Goal: Task Accomplishment & Management: Complete application form

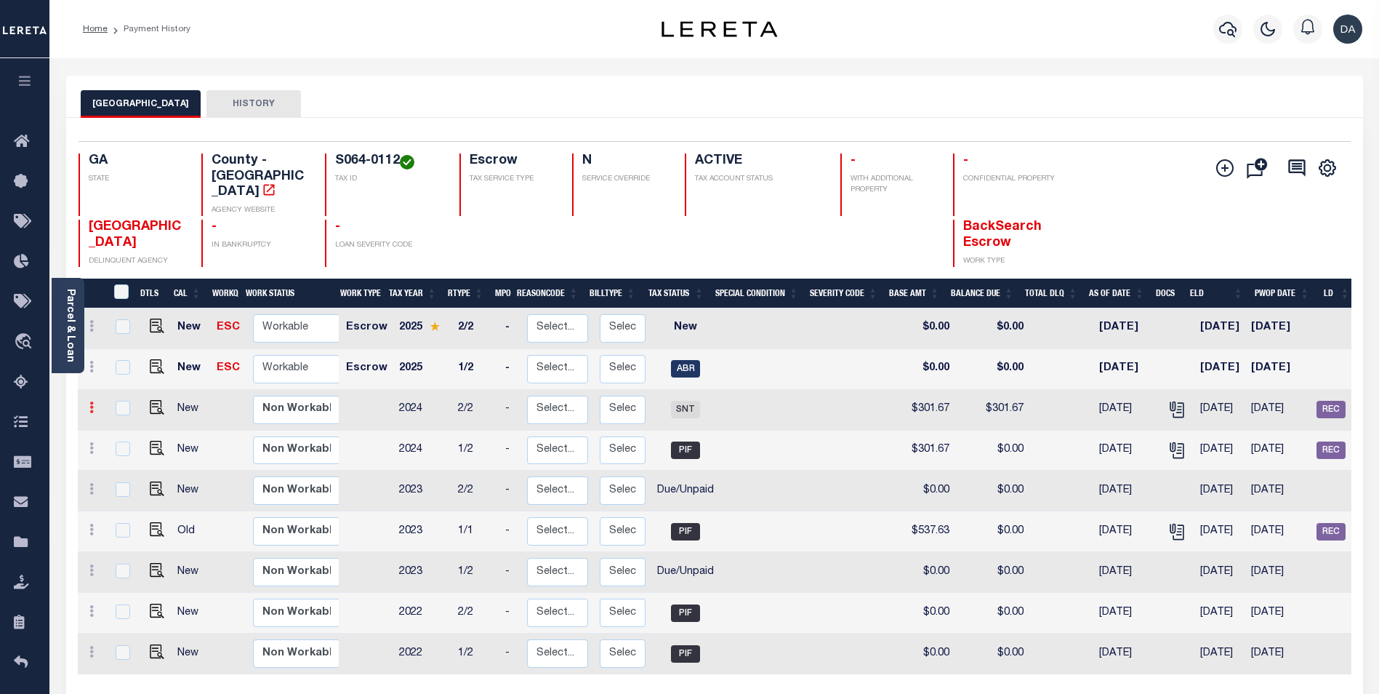
click at [89, 401] on icon at bounding box center [91, 407] width 4 height 12
click at [497, 96] on div "BIBB COUNTY HISTORY" at bounding box center [715, 103] width 1268 height 27
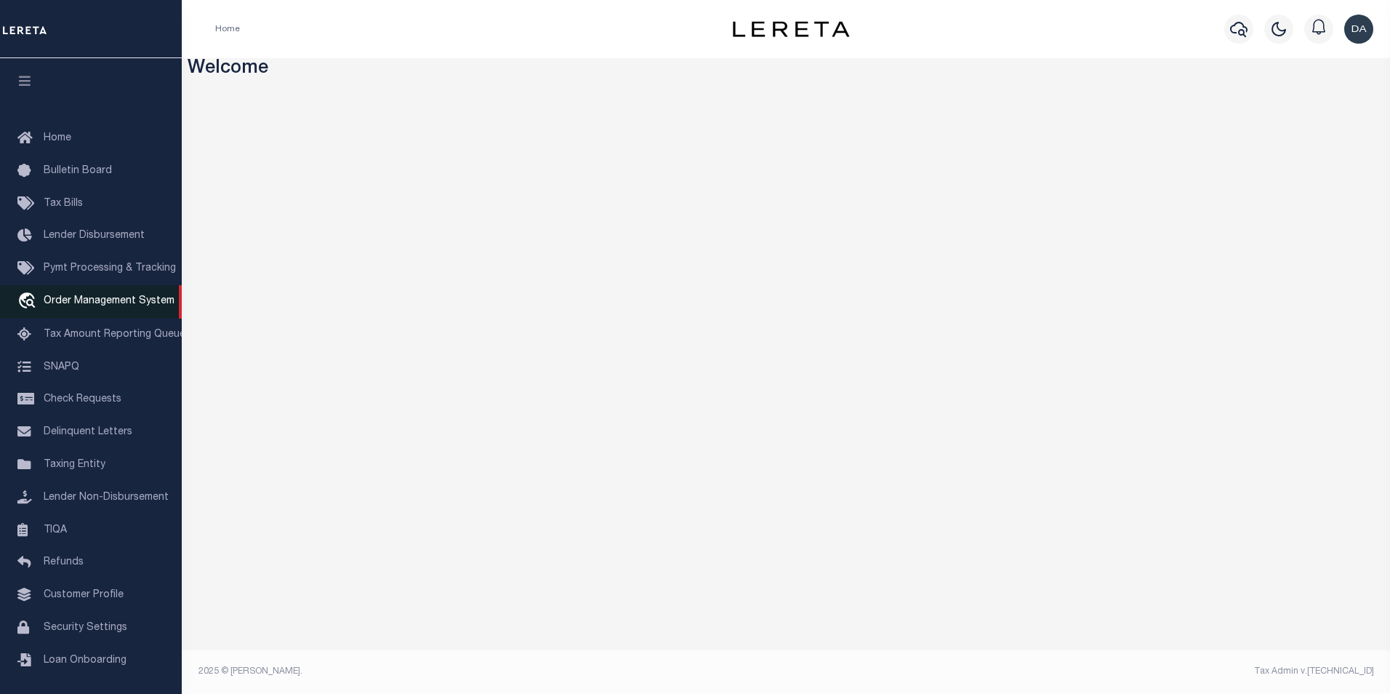
click at [116, 297] on link "travel_explore Order Management System" at bounding box center [91, 301] width 182 height 33
click at [912, 33] on div "Profile Sign out" at bounding box center [1134, 29] width 490 height 51
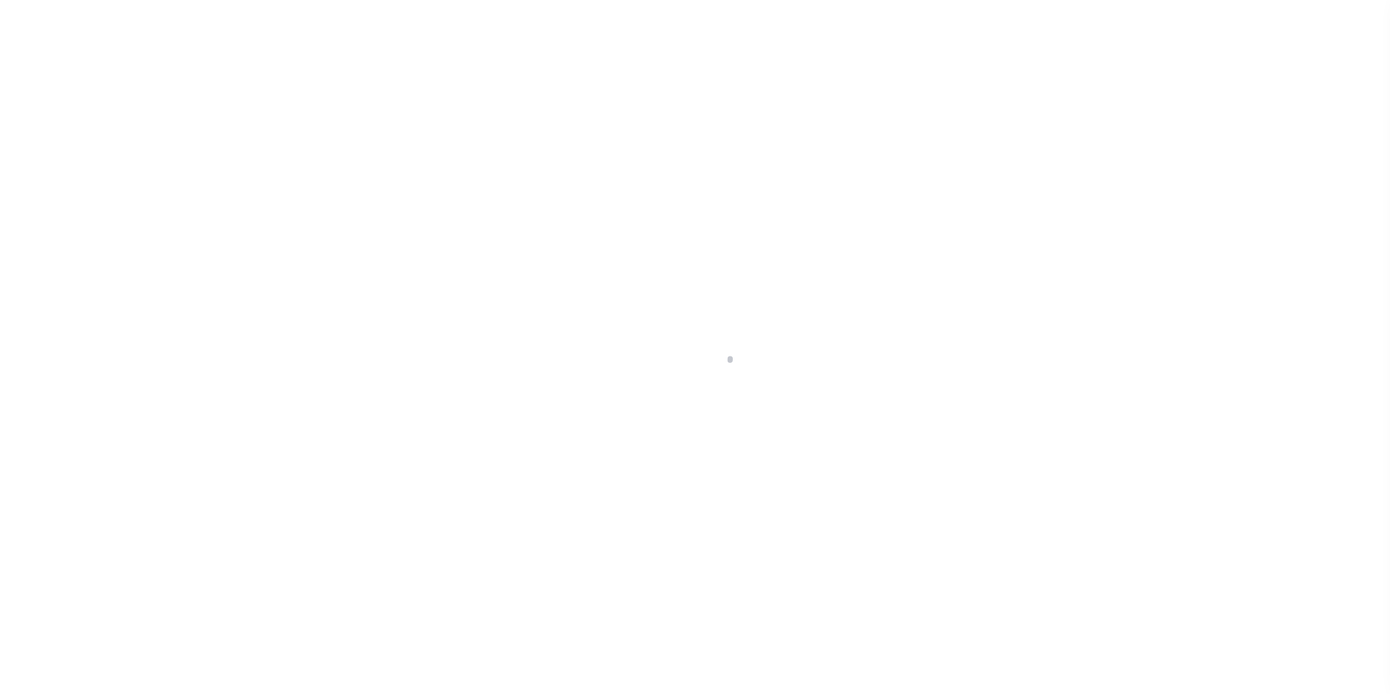
scroll to position [15, 0]
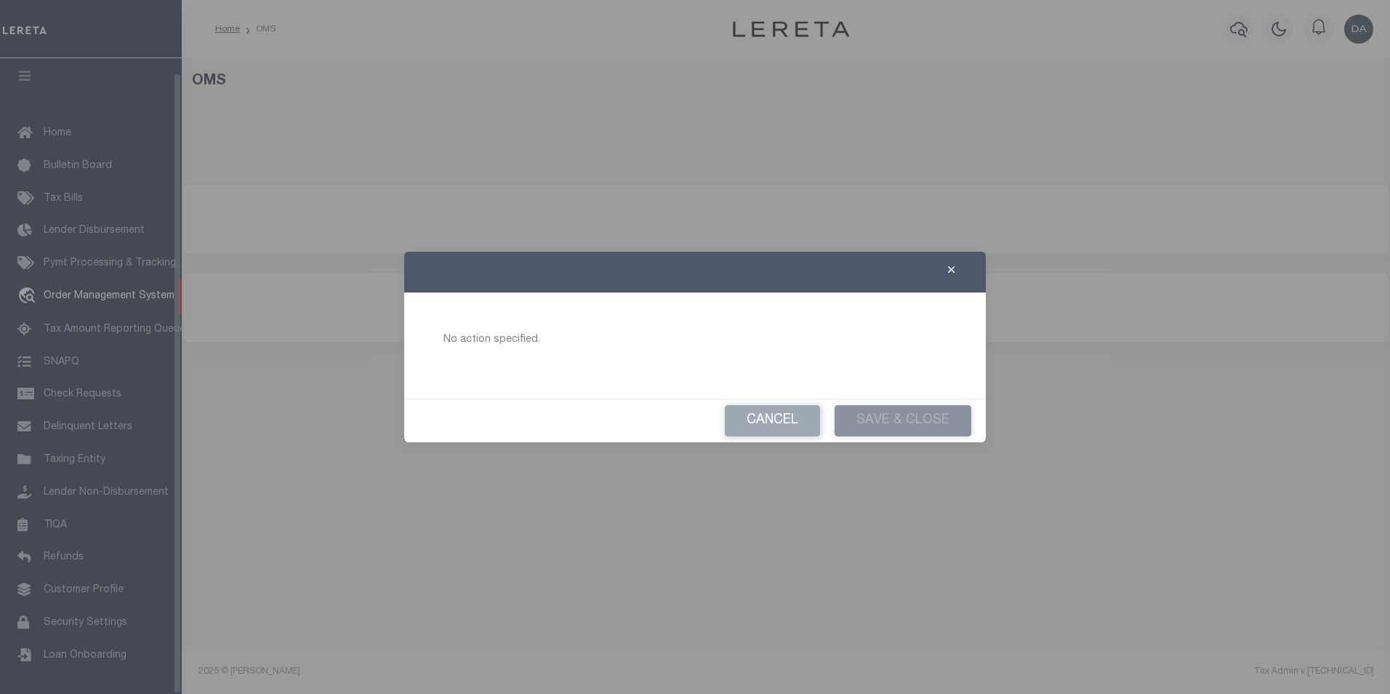
select select "200"
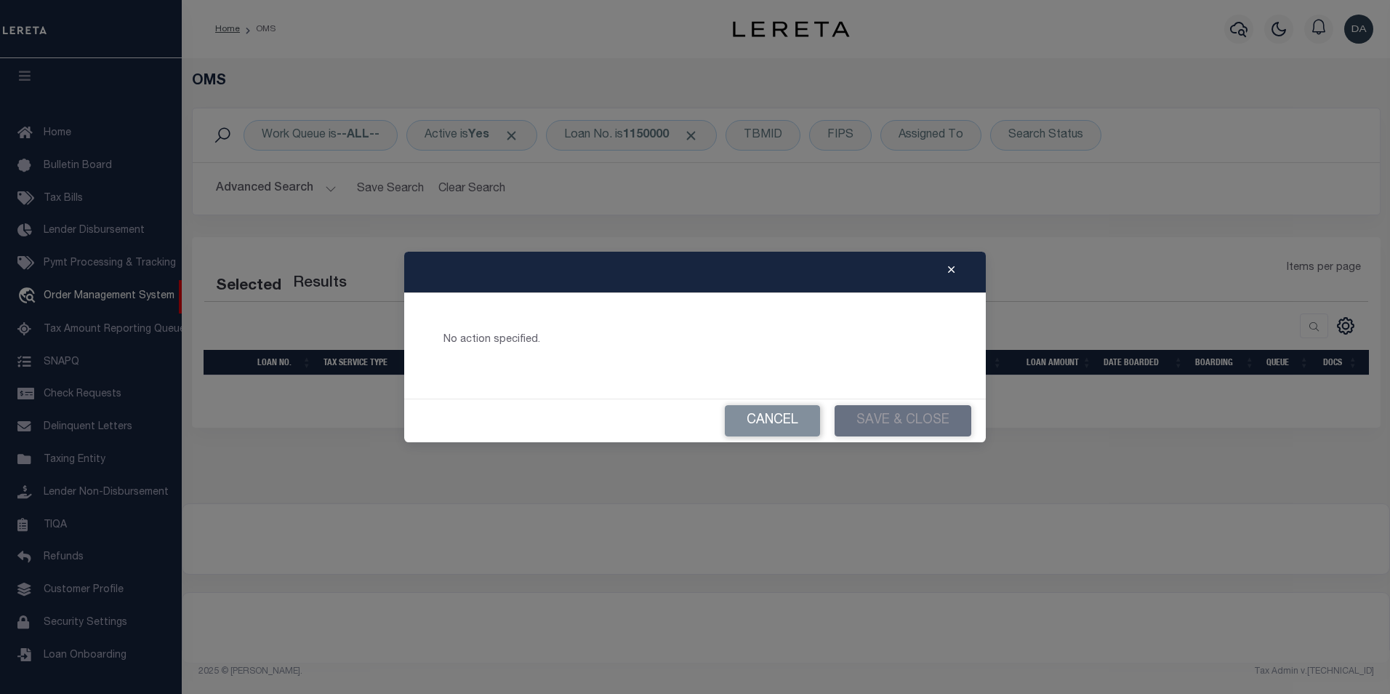
select select "200"
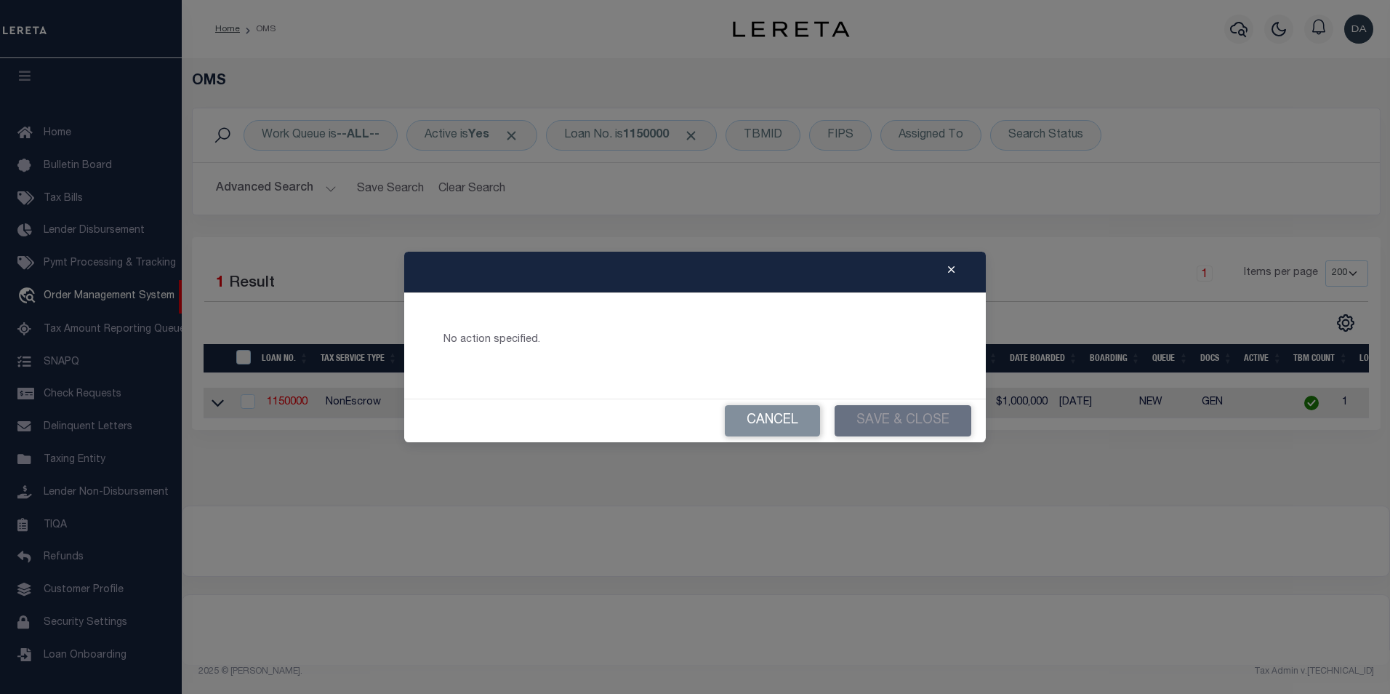
click at [949, 270] on icon "Close" at bounding box center [951, 270] width 7 height 11
click at [950, 270] on icon "Close" at bounding box center [951, 270] width 7 height 11
click at [1008, 278] on div "No action specified. Cancel Save & Close" at bounding box center [695, 347] width 1390 height 694
click at [1027, 278] on div "No action specified. Cancel Save & Close" at bounding box center [695, 347] width 1390 height 694
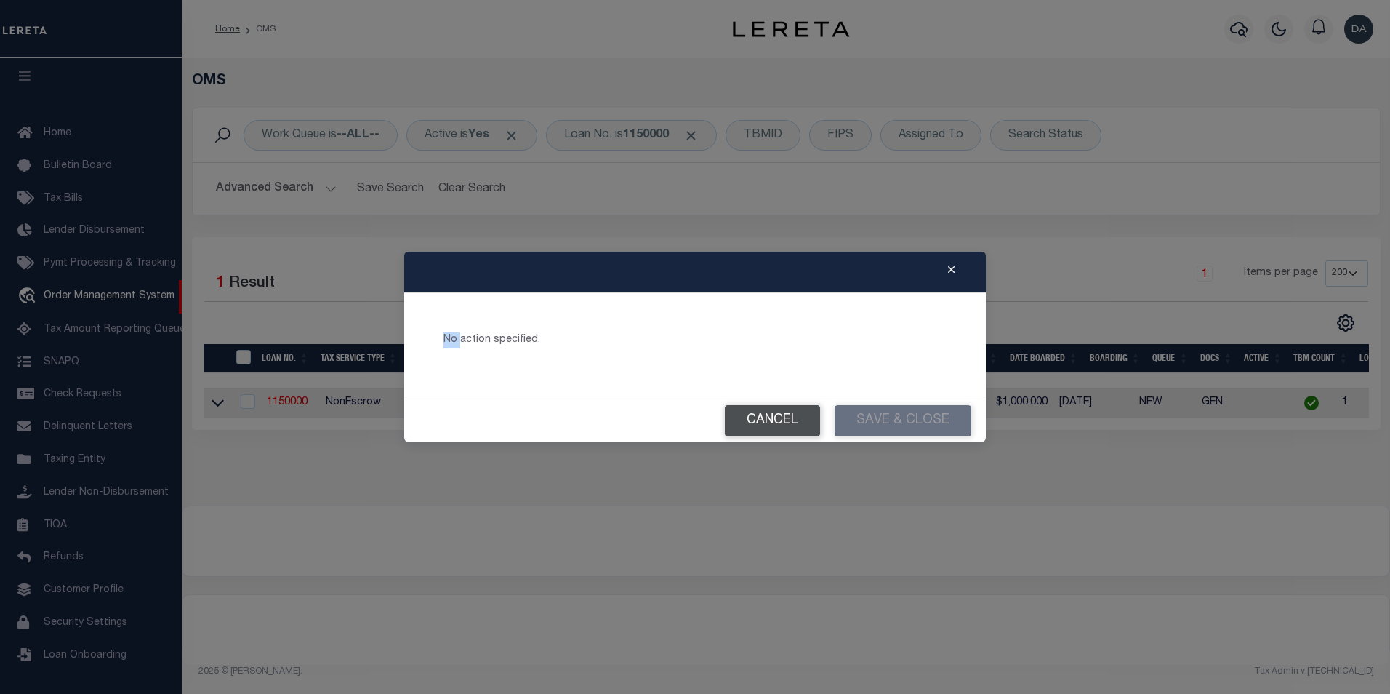
click at [748, 433] on button "Cancel" at bounding box center [772, 420] width 95 height 31
click at [755, 418] on button "Cancel" at bounding box center [772, 420] width 95 height 31
click at [899, 265] on div at bounding box center [695, 272] width 582 height 41
click at [446, 596] on div "No action specified. Cancel Save & Close" at bounding box center [695, 347] width 1390 height 694
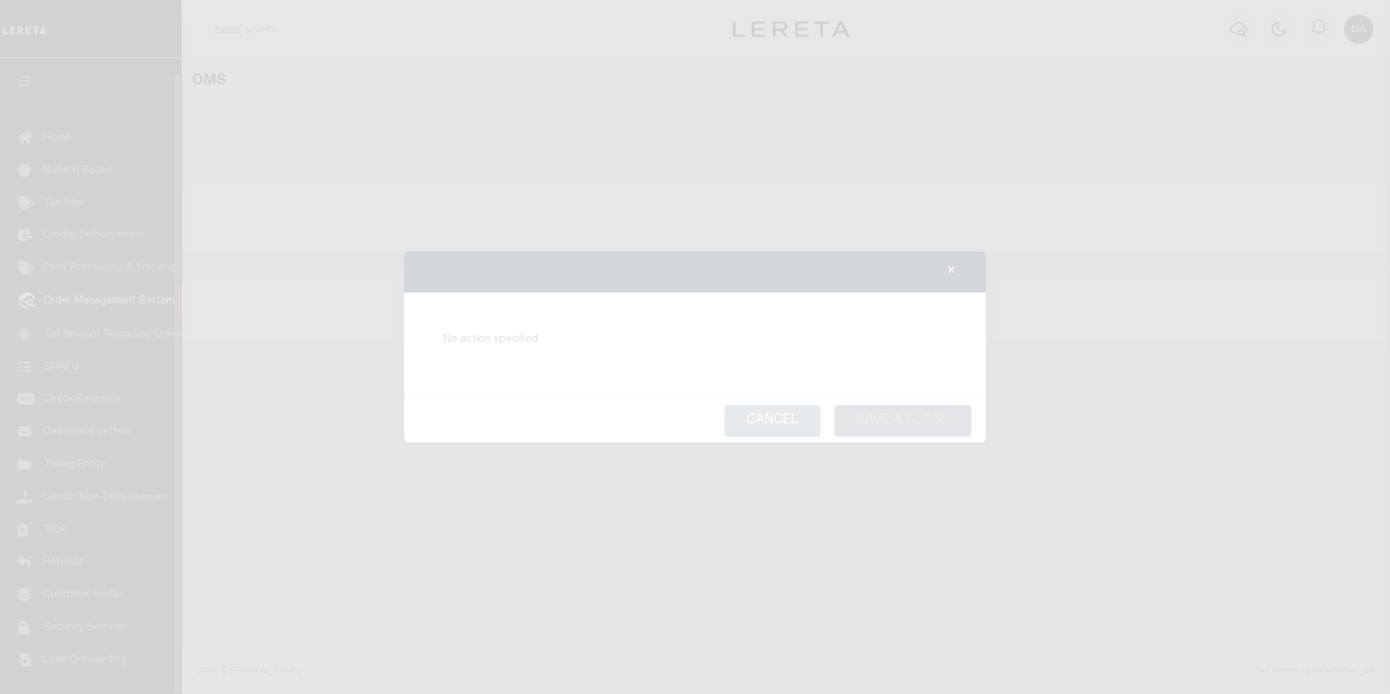
select select "200"
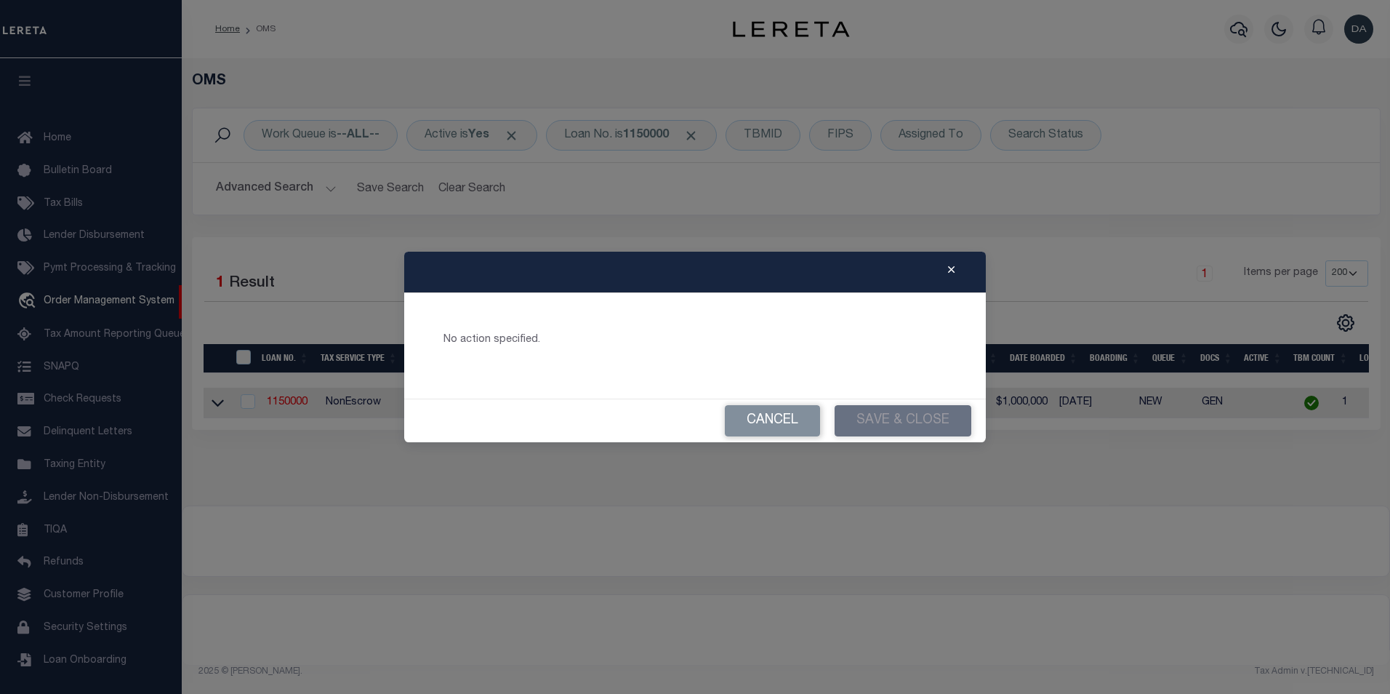
scroll to position [15, 0]
click at [951, 273] on icon "Close" at bounding box center [951, 270] width 7 height 11
drag, startPoint x: 745, startPoint y: 535, endPoint x: 888, endPoint y: 620, distance: 166.6
click at [745, 536] on div "No action specified. Cancel Save & Close" at bounding box center [695, 347] width 1390 height 694
click at [422, 310] on div "No action specified." at bounding box center [695, 345] width 547 height 71
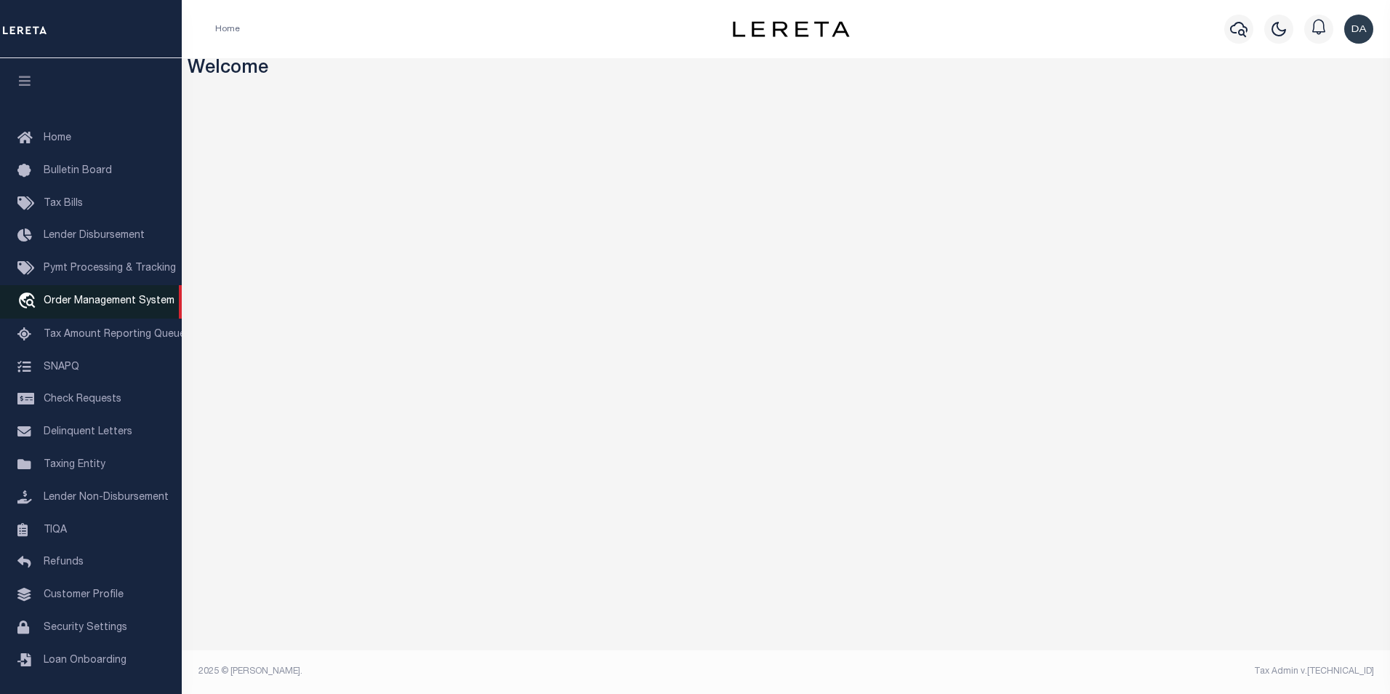
click at [94, 306] on span "Order Management System" at bounding box center [109, 301] width 131 height 10
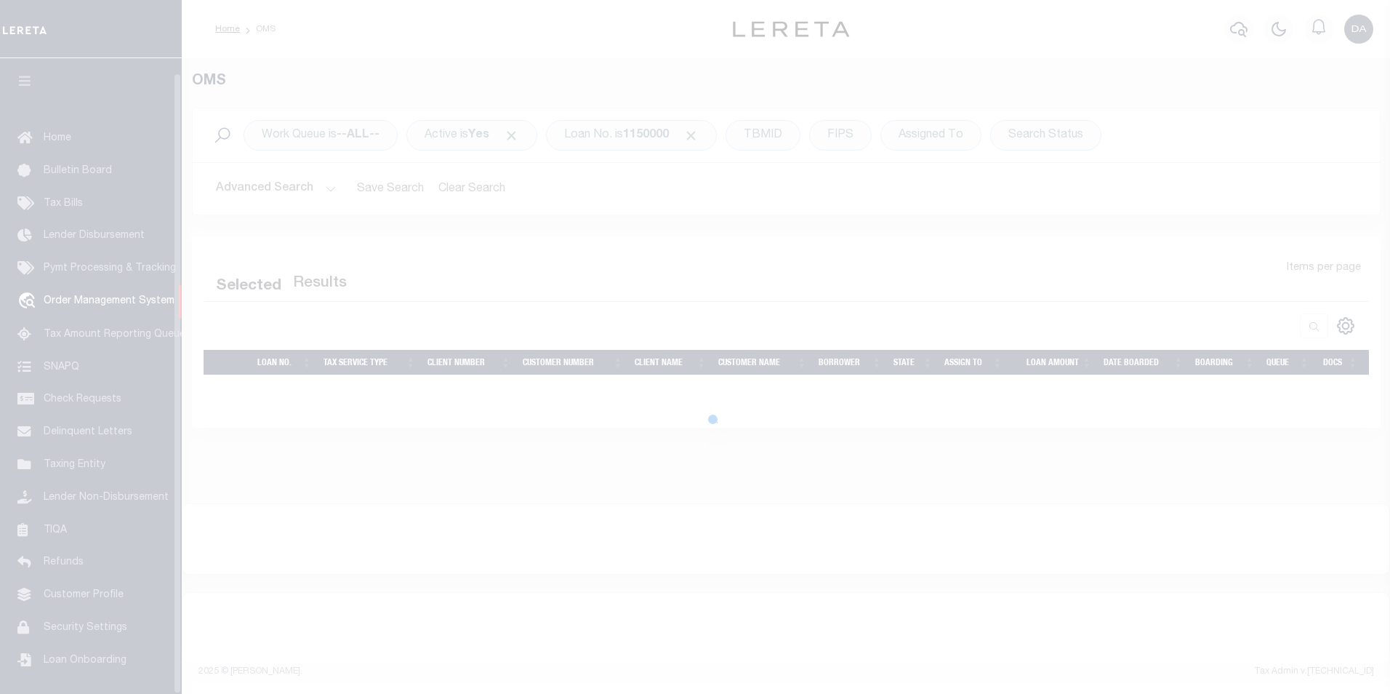
select select "200"
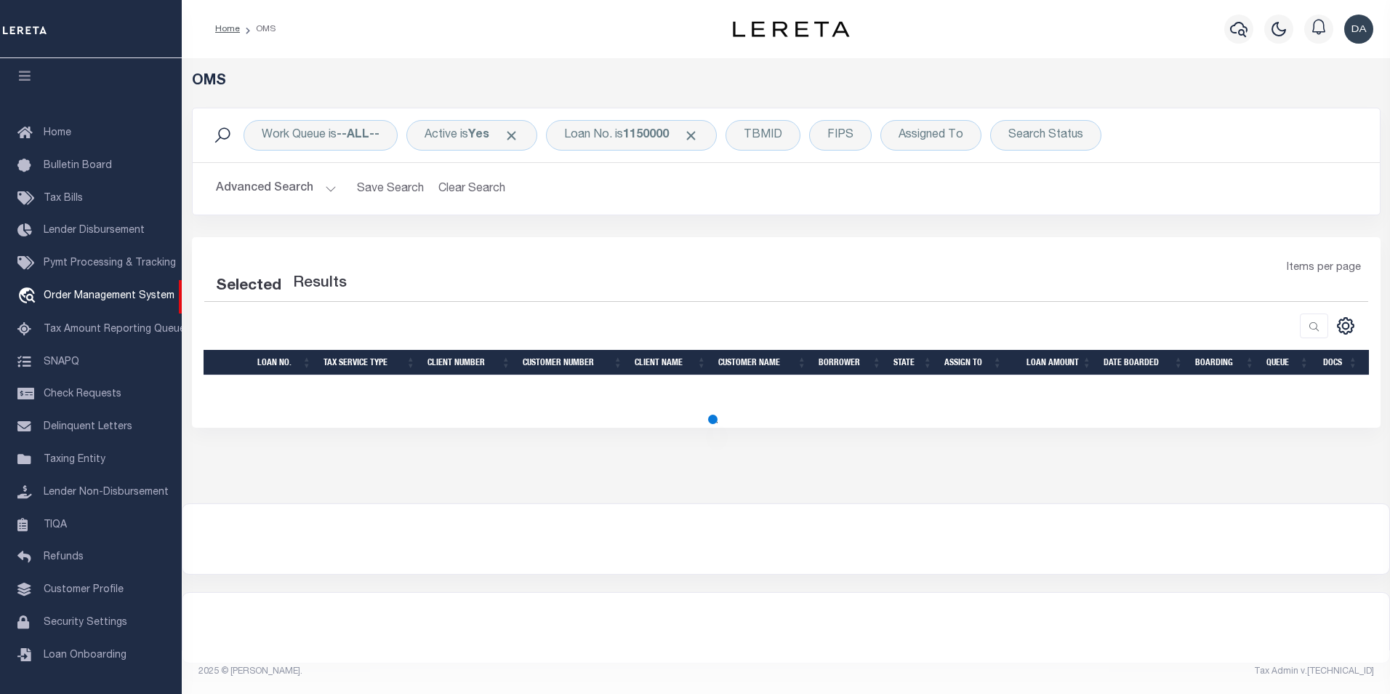
select select "200"
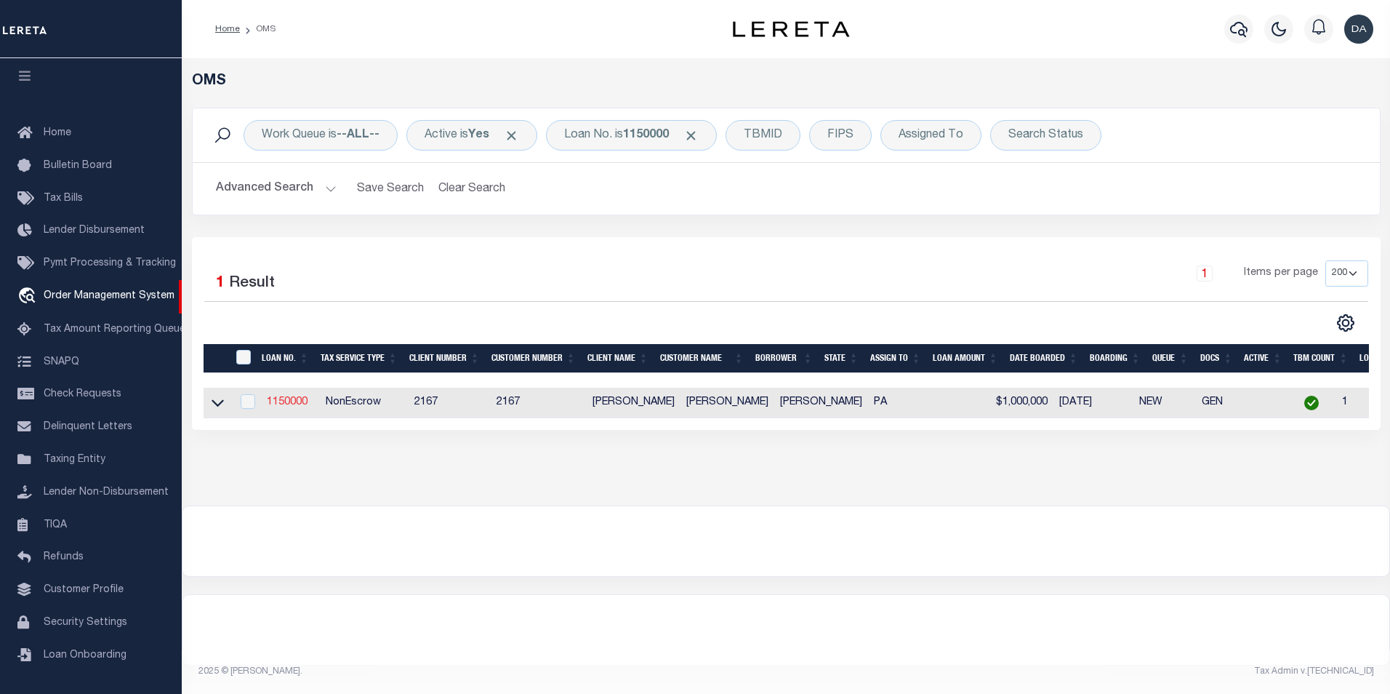
click at [280, 397] on link "1150000" at bounding box center [287, 402] width 41 height 10
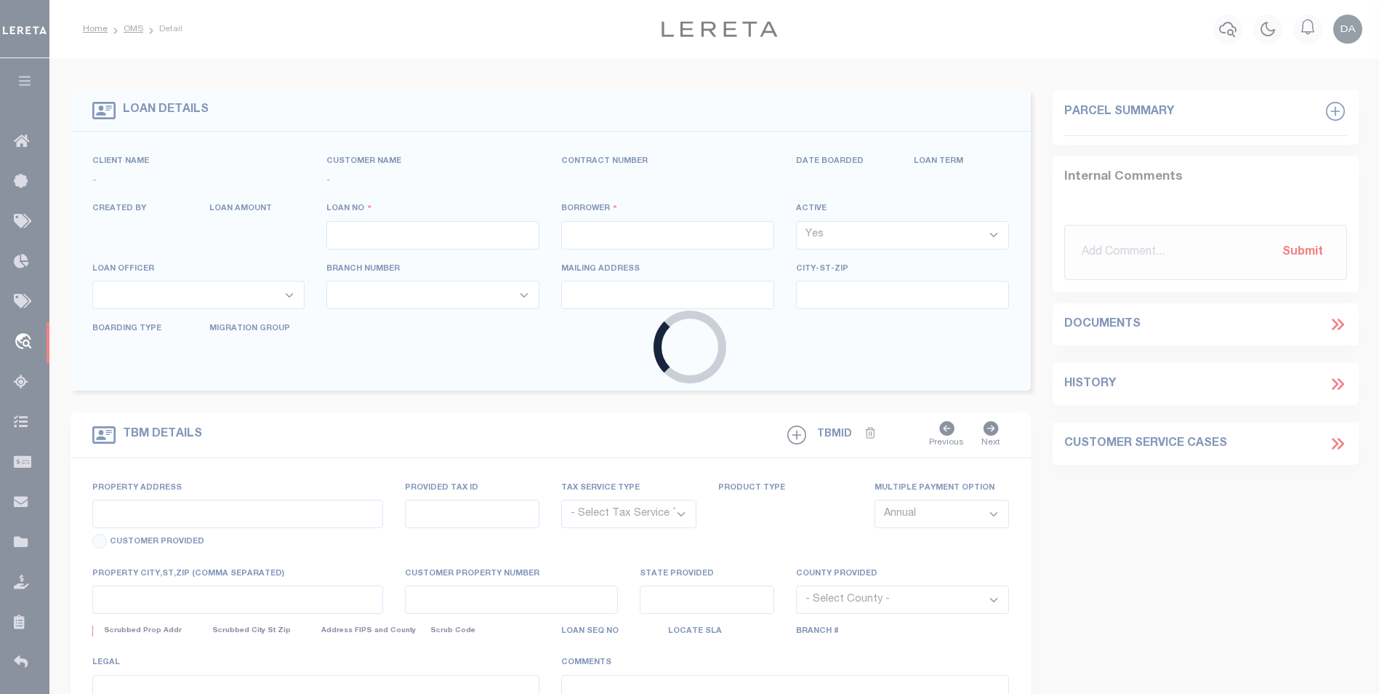
type input "1150000"
type input "[PERSON_NAME]"
select select
type input "[DATE]"
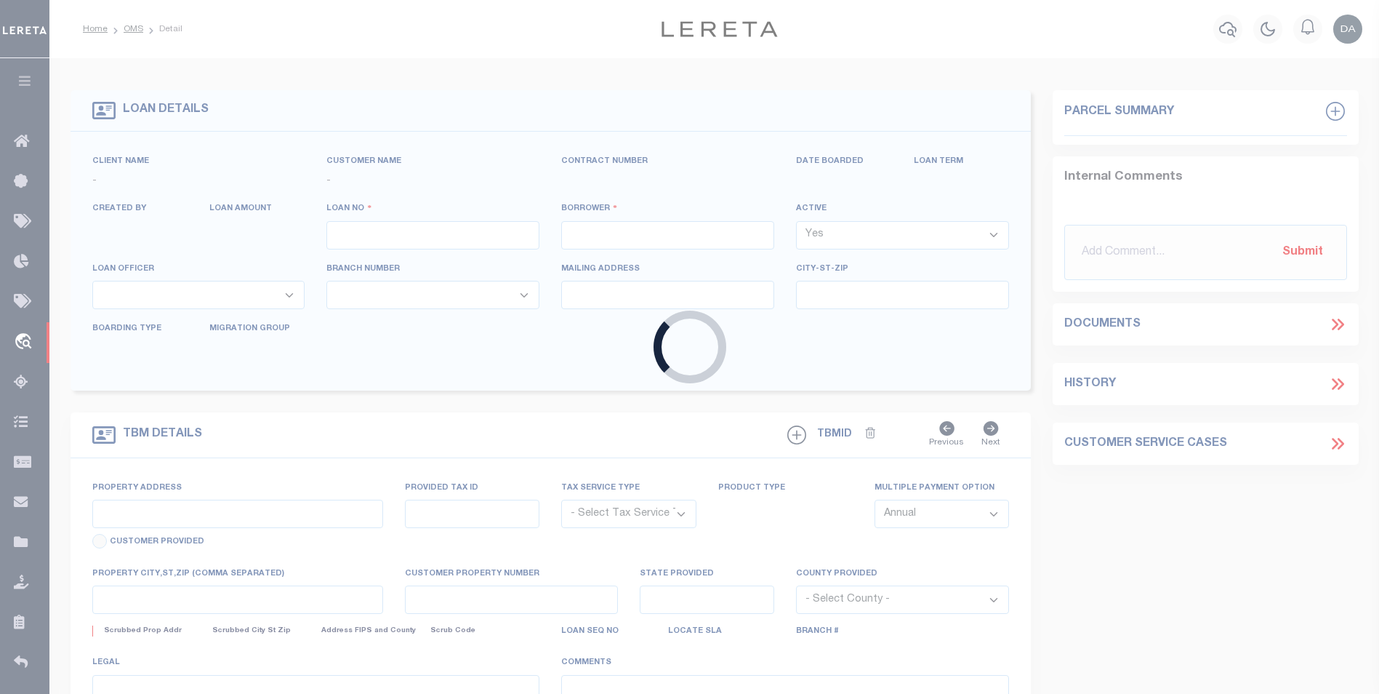
select select "10"
select select "NonEscrow"
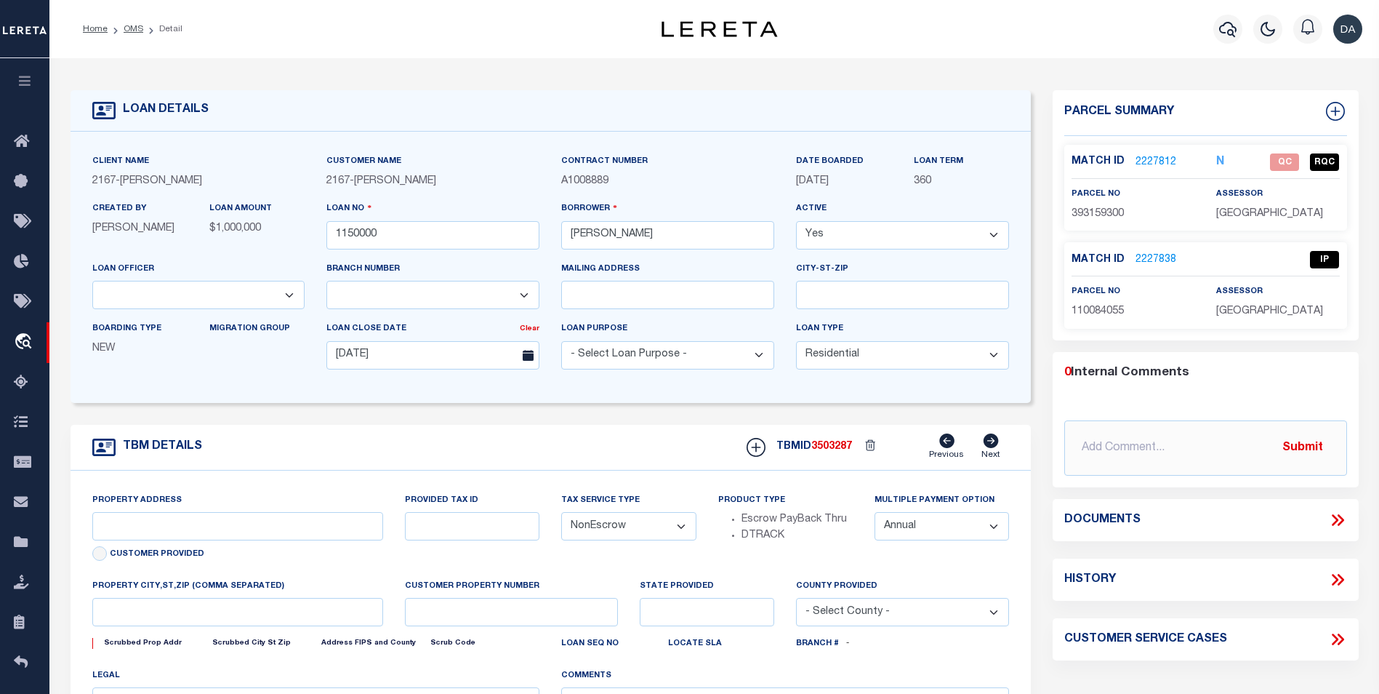
type input "[STREET_ADDRESS]"
select select
type input "[GEOGRAPHIC_DATA] [GEOGRAPHIC_DATA] 19148-4608"
type input "PA"
select select
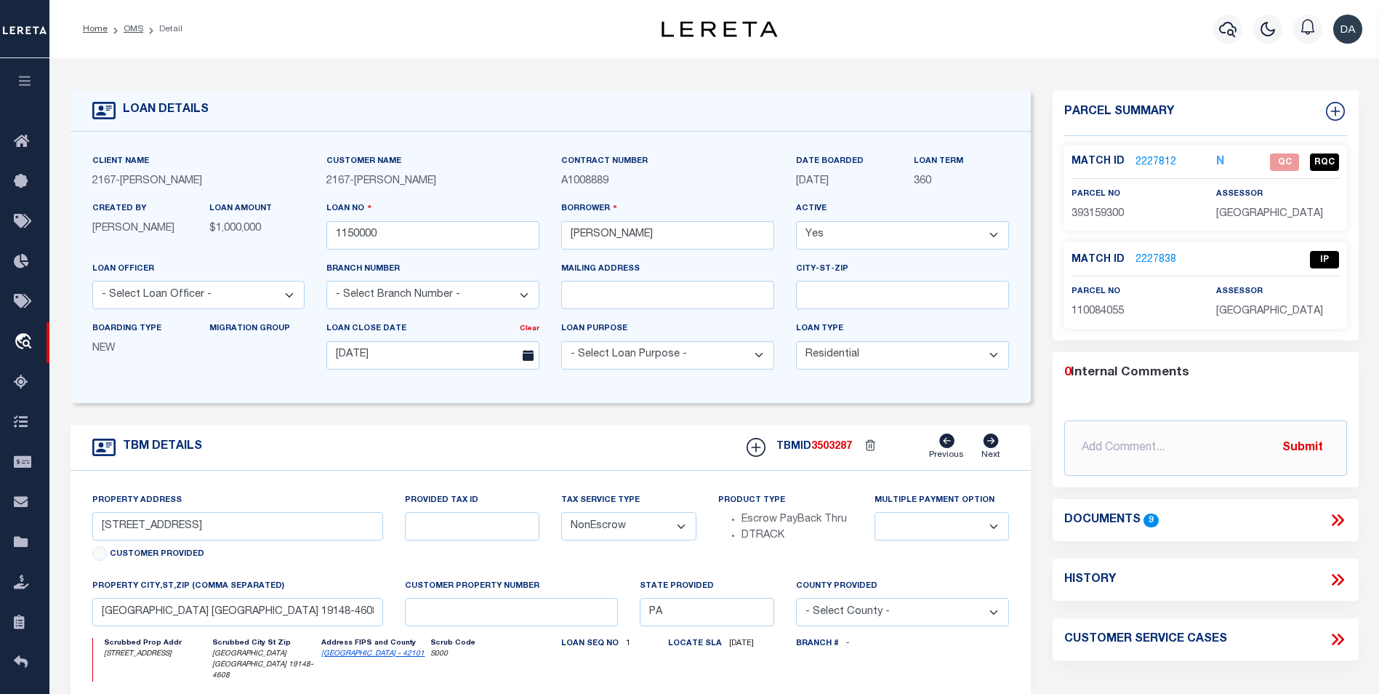
click at [1339, 519] on icon at bounding box center [1337, 519] width 19 height 19
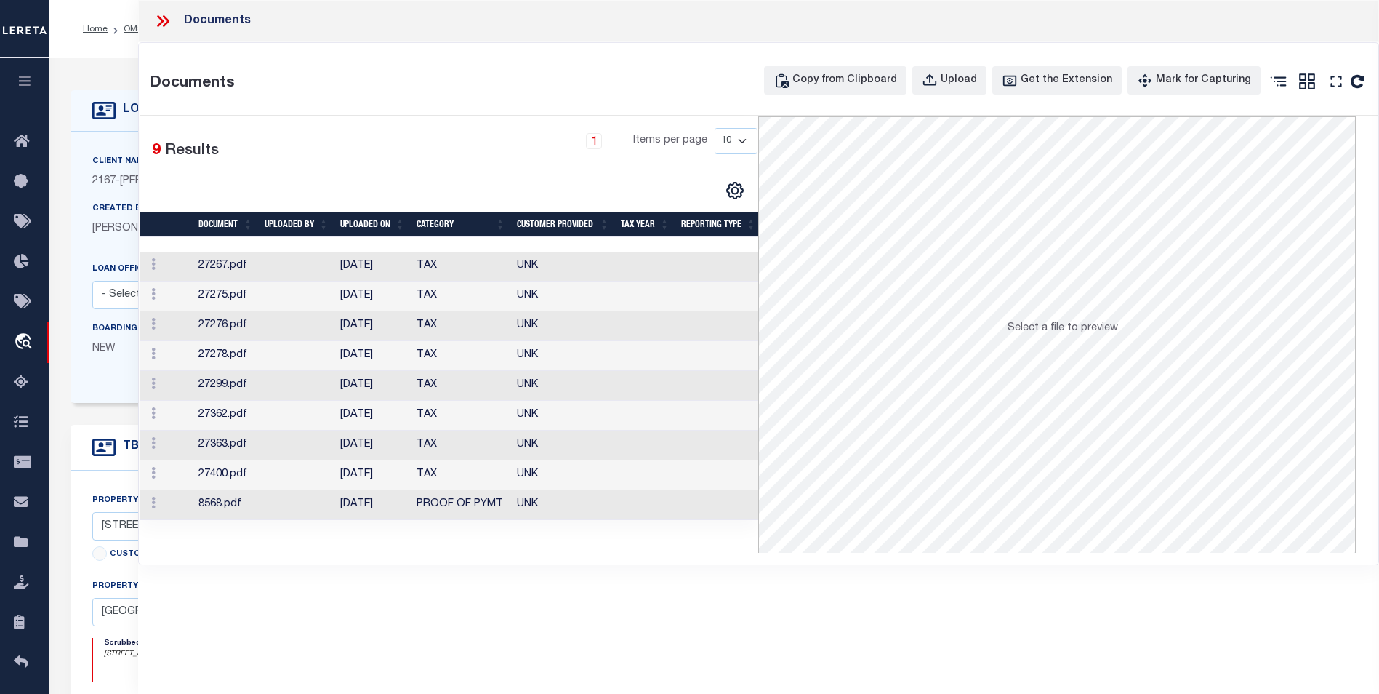
click at [455, 270] on td "TAX" at bounding box center [461, 267] width 100 height 30
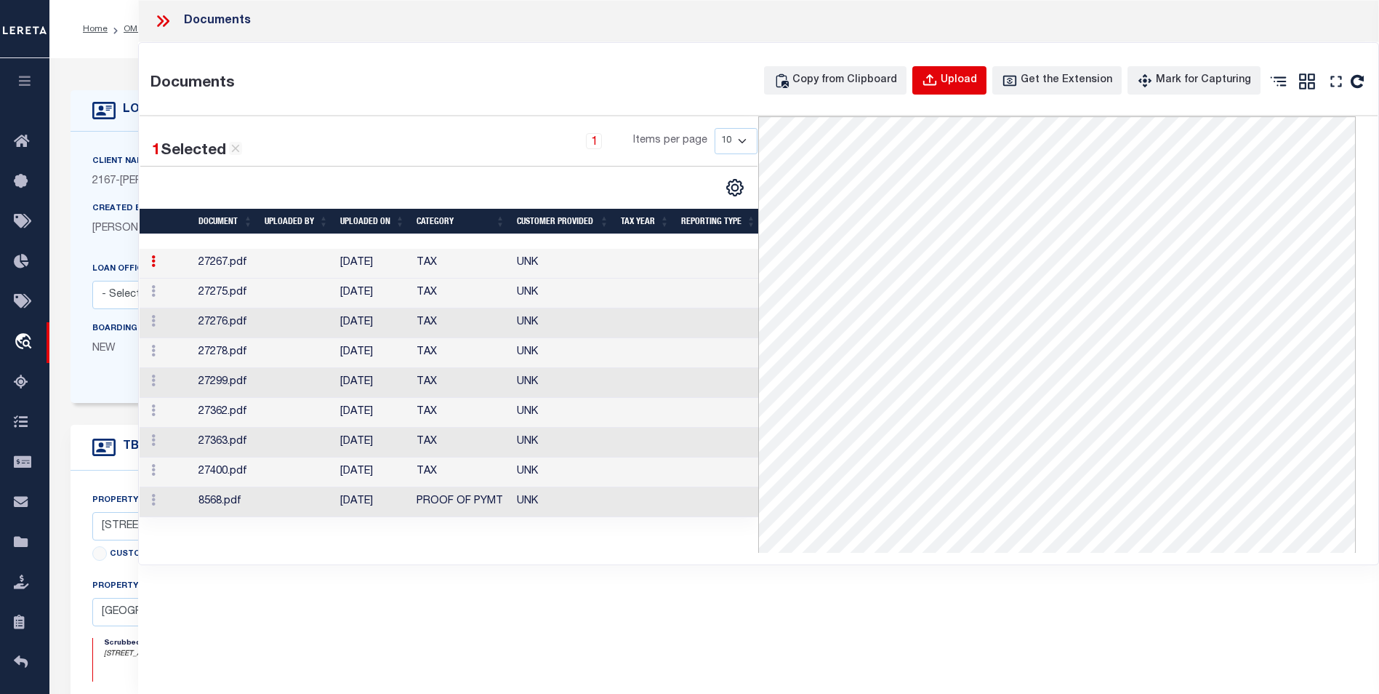
click at [938, 82] on icon "button" at bounding box center [930, 81] width 16 height 16
select select
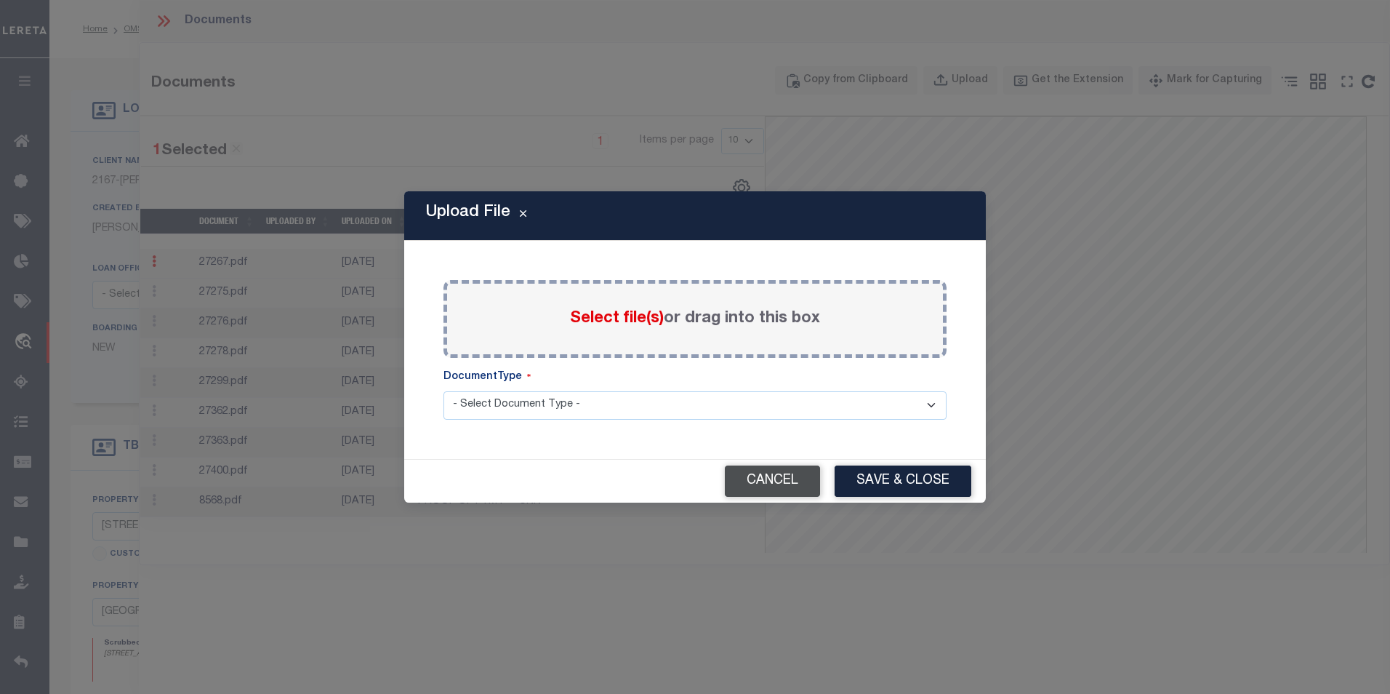
click at [770, 483] on button "Cancel" at bounding box center [772, 480] width 95 height 31
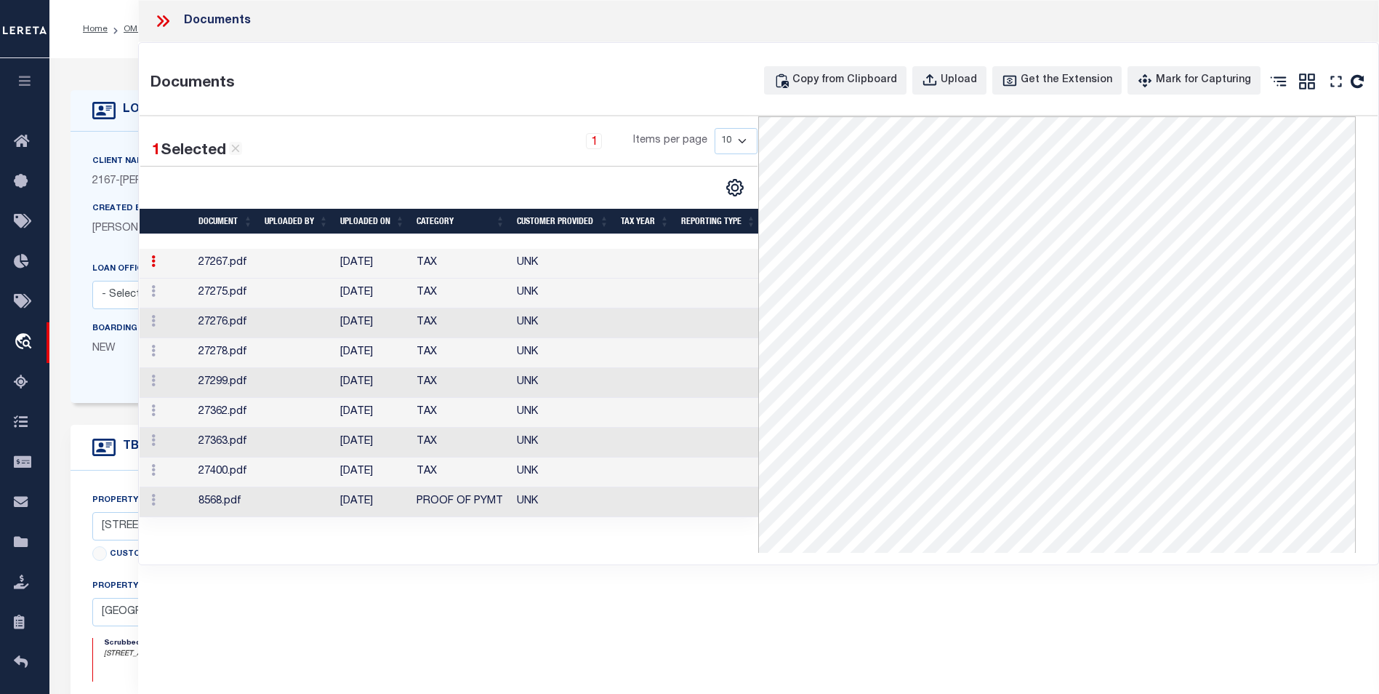
click at [501, 582] on div "Documents Documents Copy from Clipboard Upload Get the Extension Mark for Captu…" at bounding box center [758, 327] width 1241 height 654
